Goal: Task Accomplishment & Management: Use online tool/utility

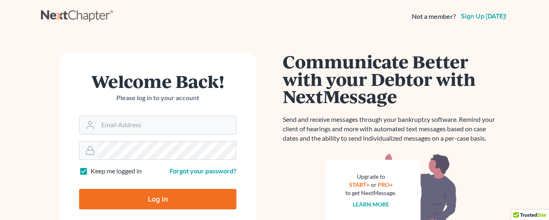
type input "[EMAIL_ADDRESS][DOMAIN_NAME]"
click at [153, 198] on input "Log In" at bounding box center [157, 199] width 157 height 20
type input "Thinking..."
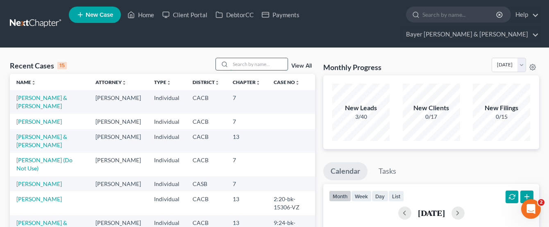
click at [260, 58] on input "search" at bounding box center [258, 64] width 57 height 12
type input "balcena"
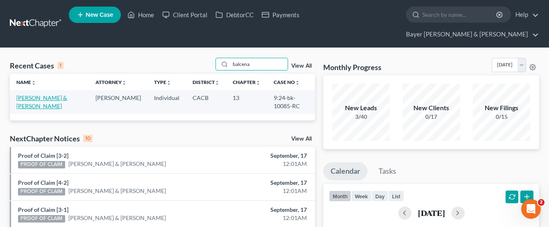
click at [60, 94] on link "[PERSON_NAME] & [PERSON_NAME]" at bounding box center [41, 101] width 51 height 15
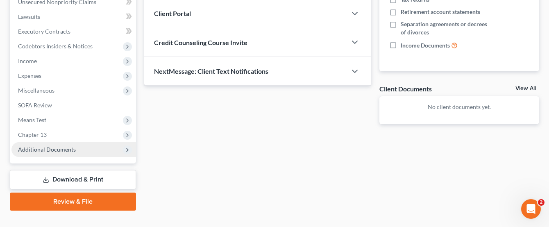
click at [110, 142] on span "Additional Documents" at bounding box center [73, 149] width 124 height 15
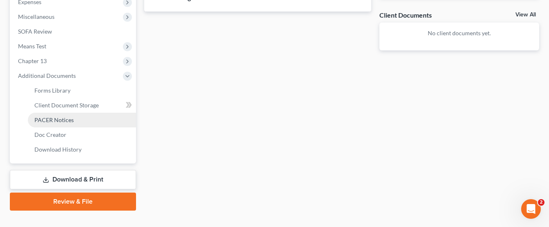
click at [97, 113] on link "PACER Notices" at bounding box center [82, 120] width 108 height 15
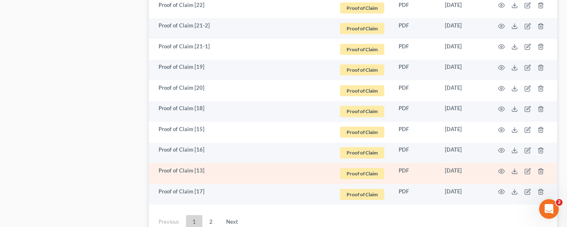
scroll to position [1556, 0]
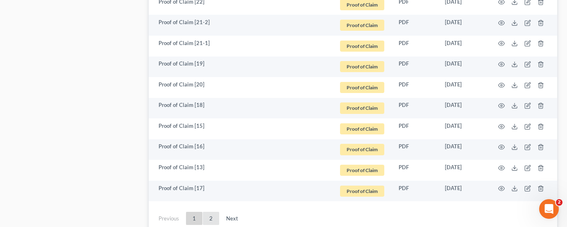
click at [208, 212] on link "2" at bounding box center [211, 218] width 16 height 13
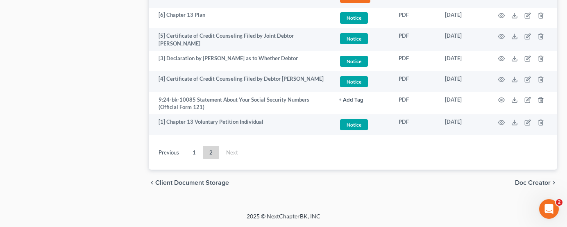
scroll to position [814, 0]
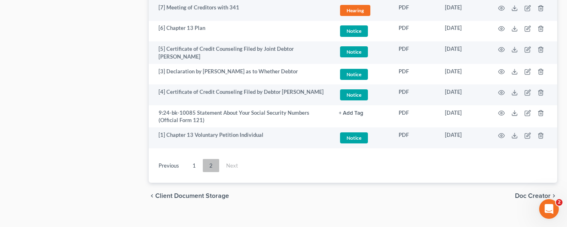
click at [211, 159] on link "2" at bounding box center [211, 165] width 16 height 13
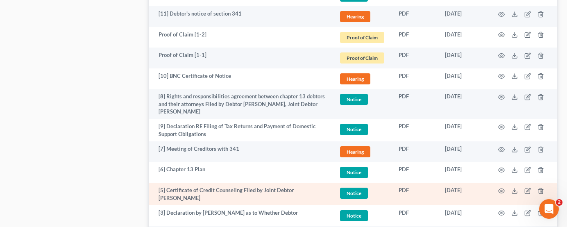
scroll to position [692, 0]
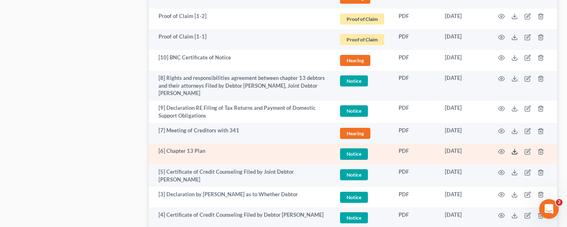
click at [514, 152] on icon at bounding box center [514, 153] width 5 height 2
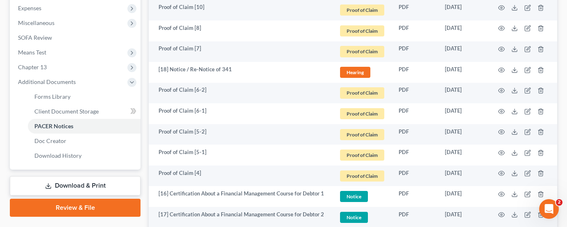
scroll to position [282, 0]
